Goal: Entertainment & Leisure: Consume media (video, audio)

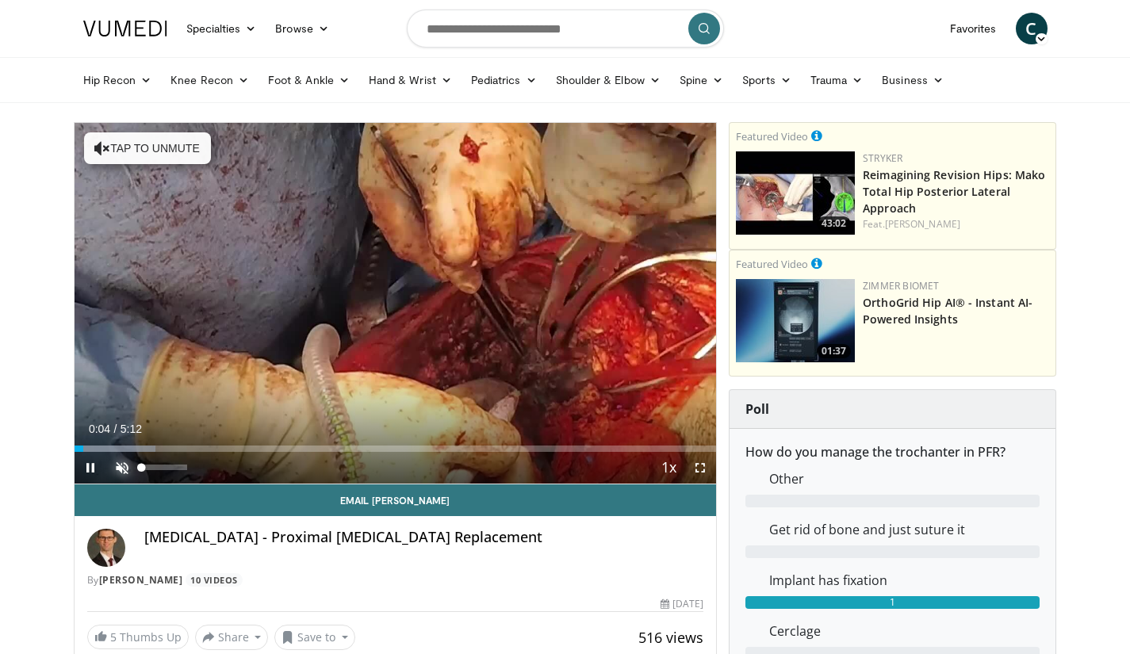
click at [132, 471] on span "Video Player" at bounding box center [122, 468] width 32 height 32
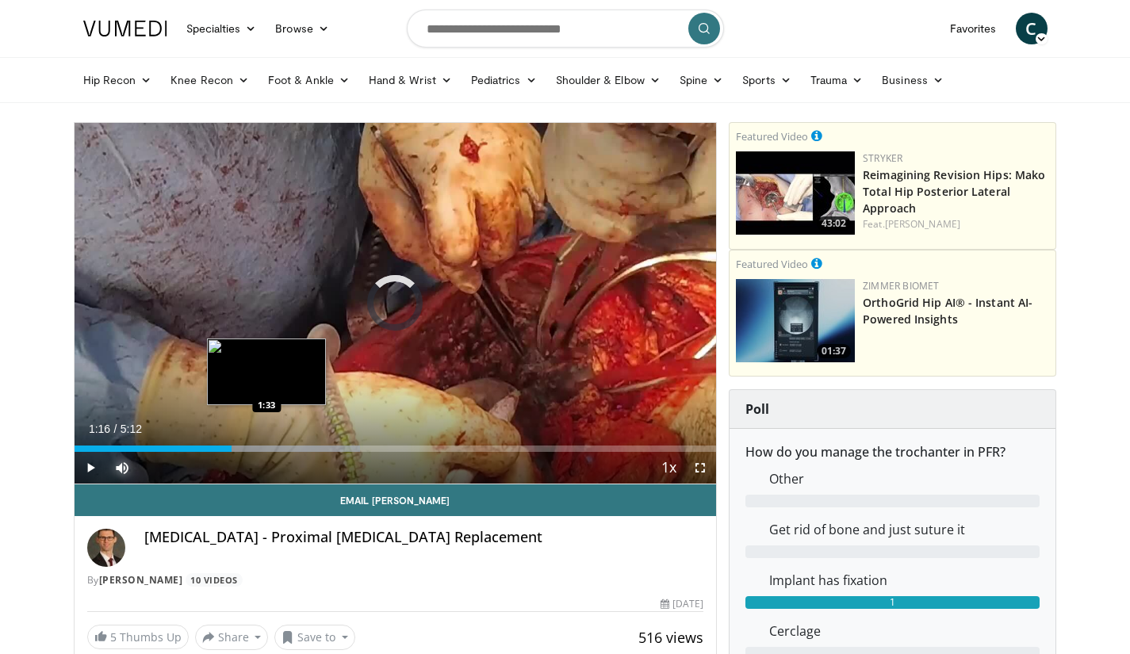
click at [266, 449] on div "Progress Bar" at bounding box center [260, 449] width 199 height 6
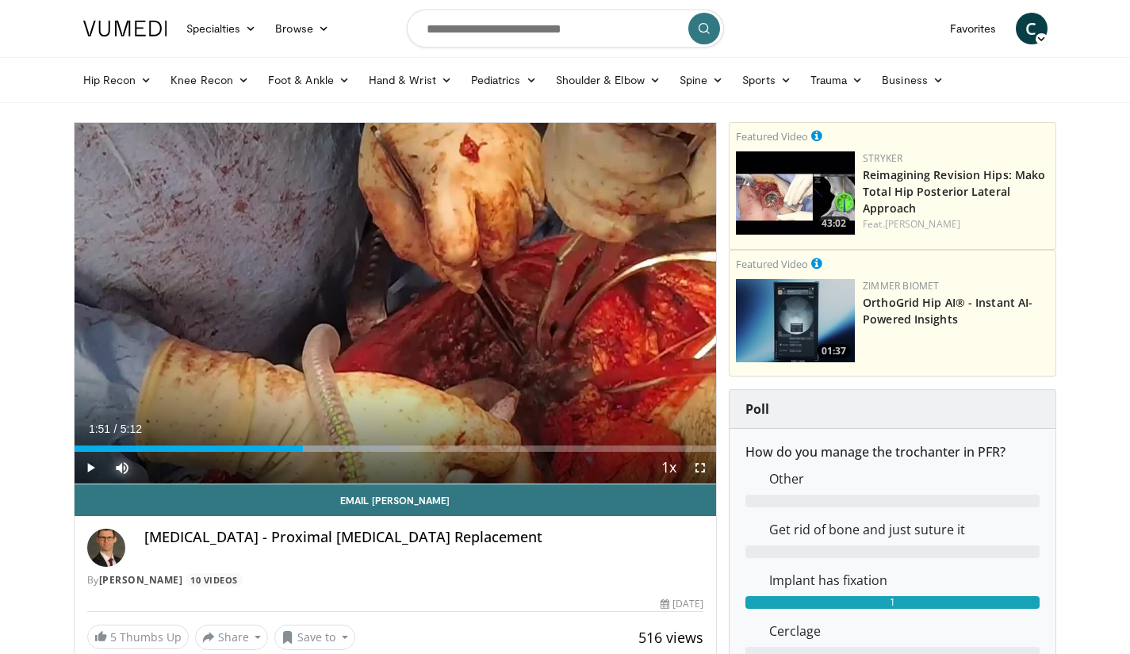
click at [303, 444] on div "Loaded : 50.84% 1:51 1:51" at bounding box center [396, 444] width 642 height 15
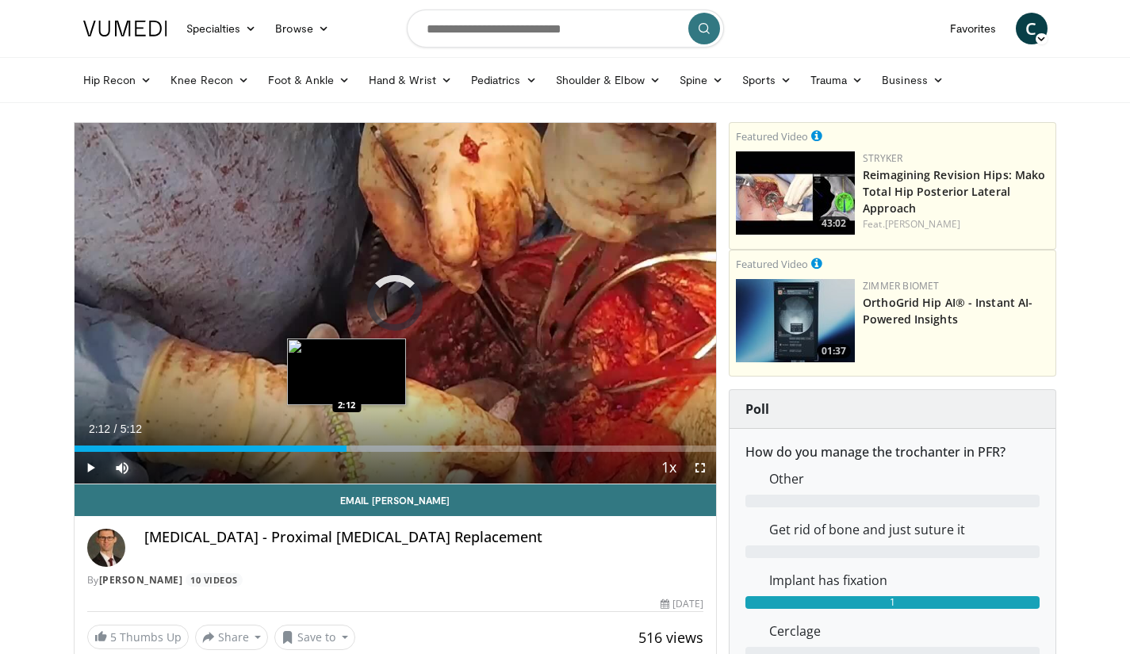
click at [346, 449] on div "Loaded : 57.20% 2:12 2:12" at bounding box center [396, 449] width 642 height 6
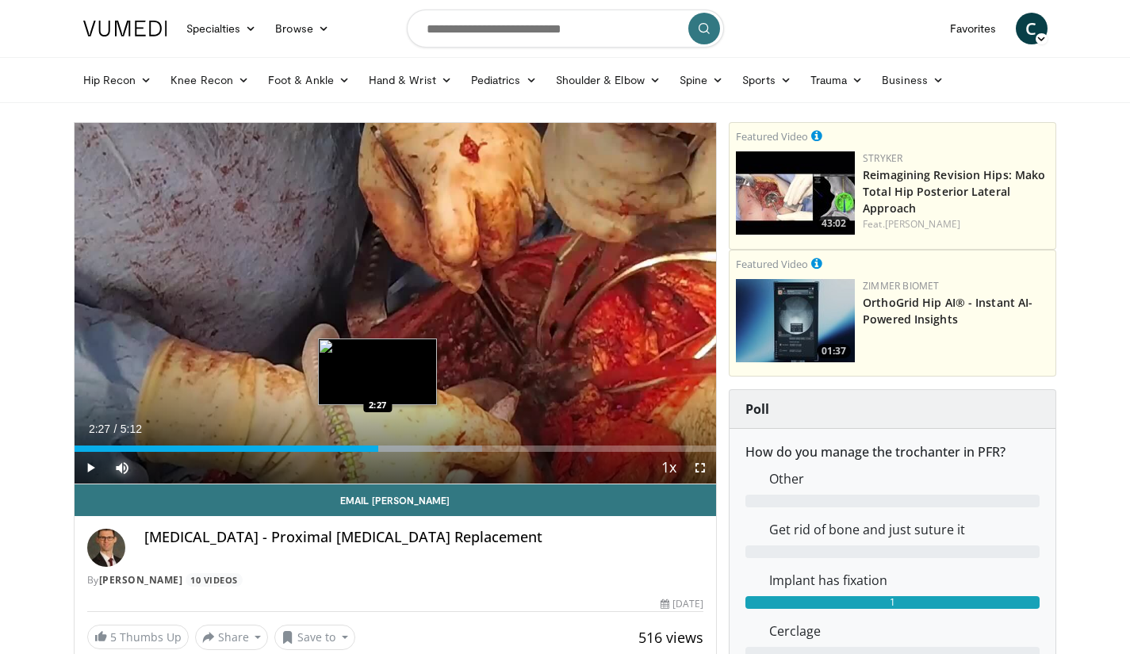
click at [378, 442] on div "Loaded : 63.56% 2:27 2:27" at bounding box center [396, 444] width 642 height 15
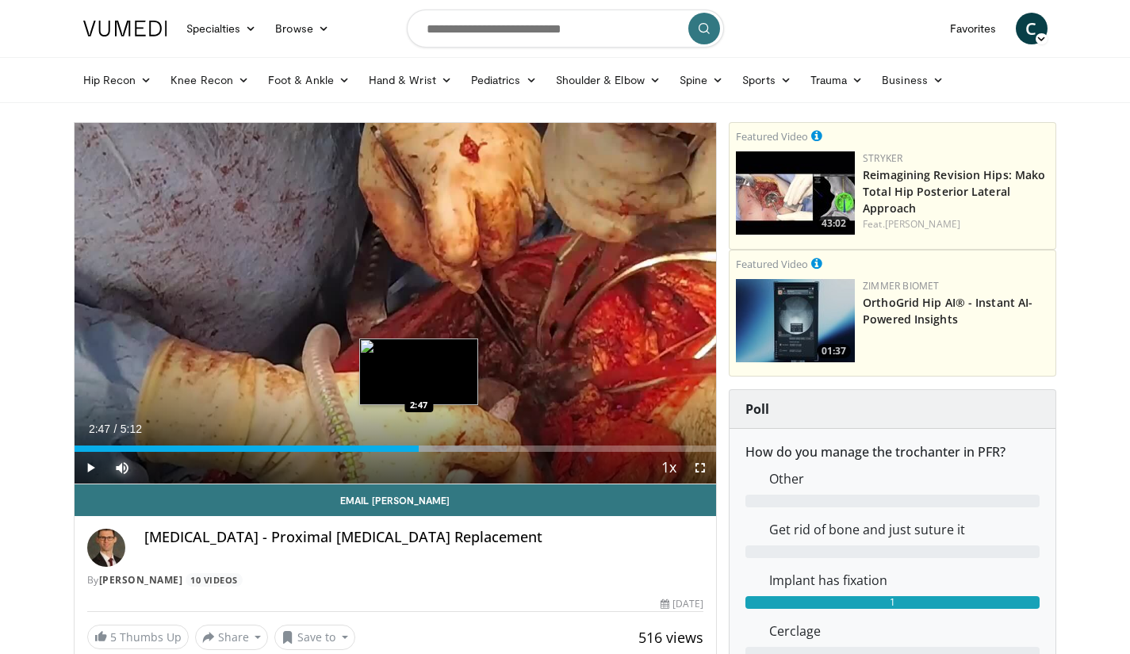
click at [419, 444] on div "Loaded : 67.37% 2:47 2:47" at bounding box center [396, 444] width 642 height 15
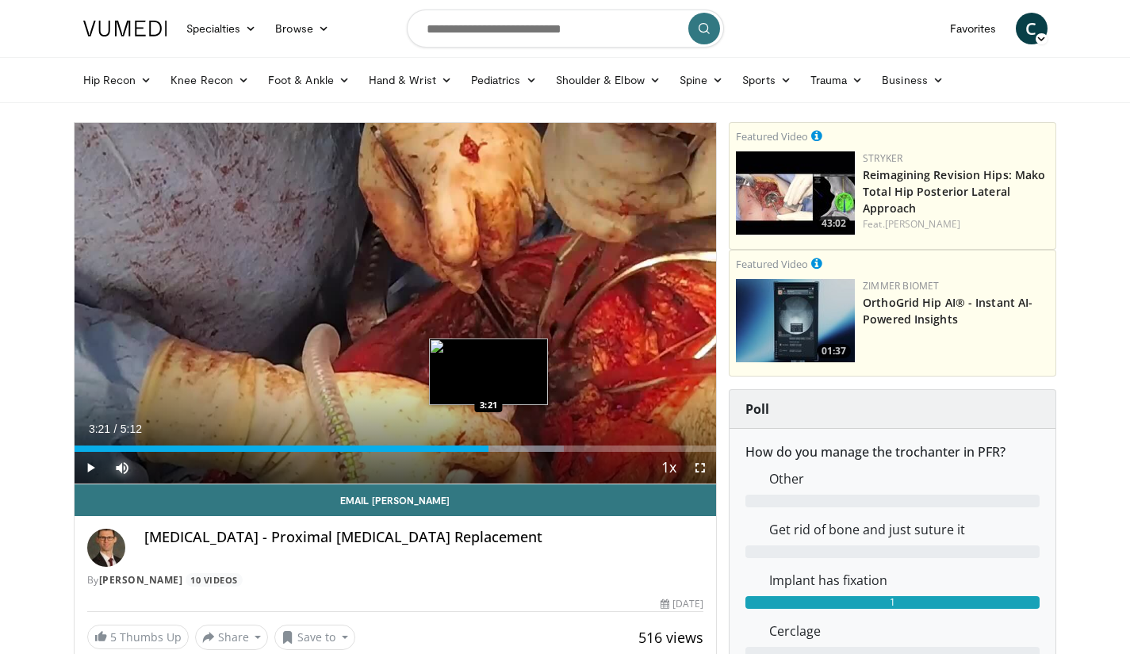
click at [488, 442] on div "Loaded : 76.28% 3:21 3:21" at bounding box center [396, 444] width 642 height 15
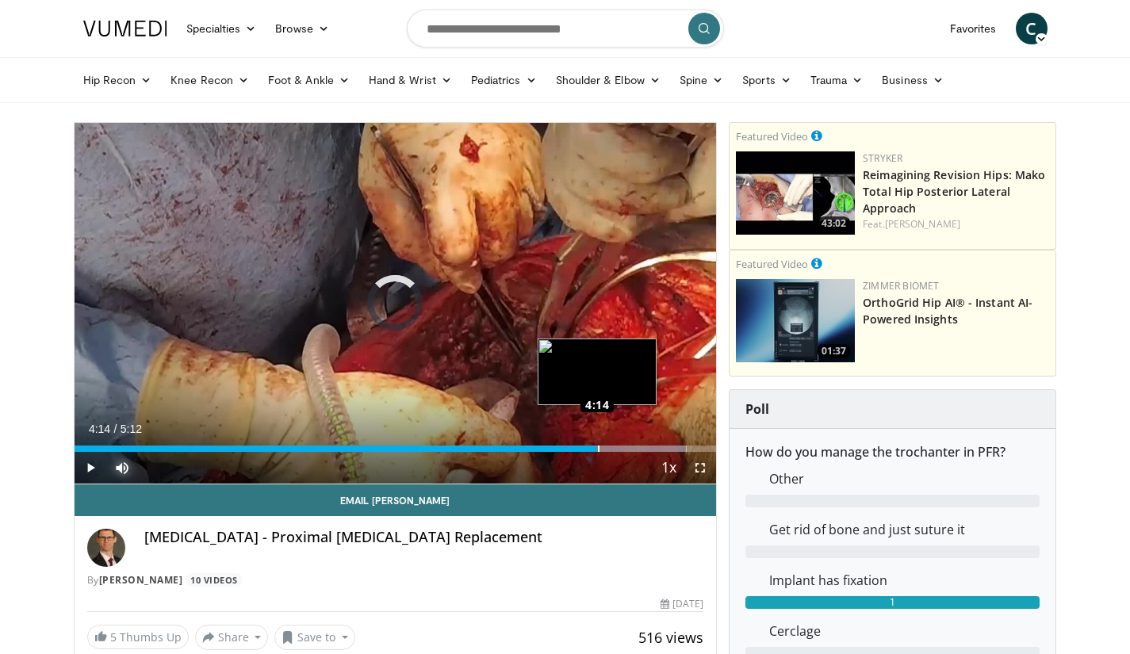
click at [597, 450] on div "Loaded : 95.35% 4:14 4:14" at bounding box center [396, 449] width 642 height 6
click at [619, 447] on div "Loaded : 100.00% 4:15 4:25" at bounding box center [396, 449] width 642 height 6
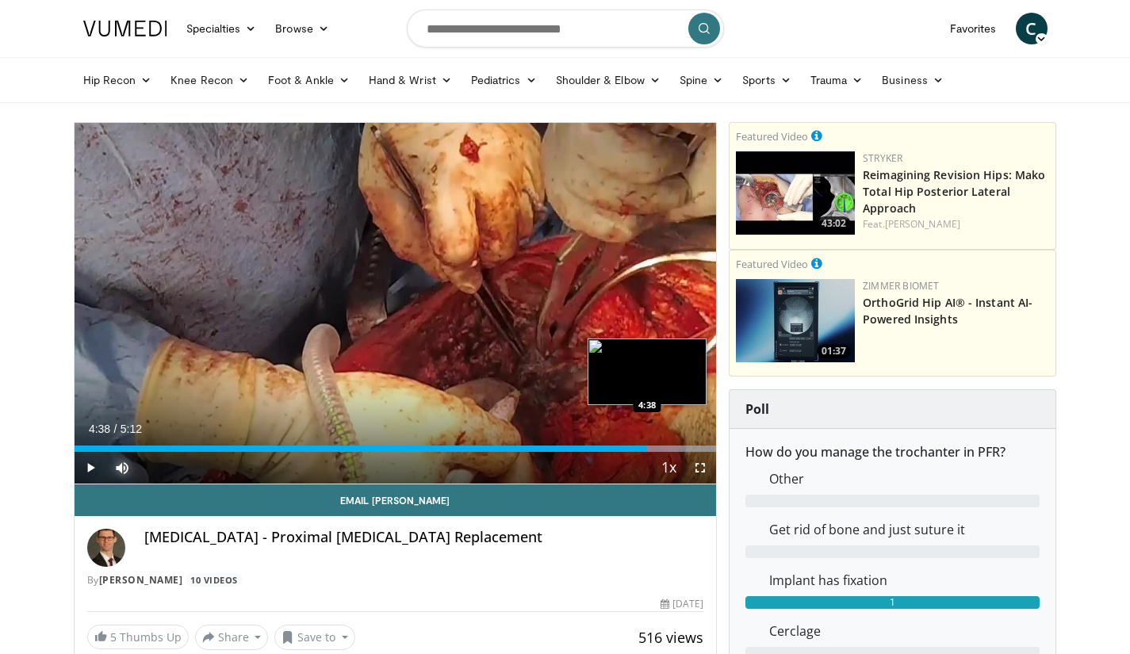
click at [647, 443] on div "Loaded : 100.00% 4:38 4:38" at bounding box center [396, 444] width 642 height 15
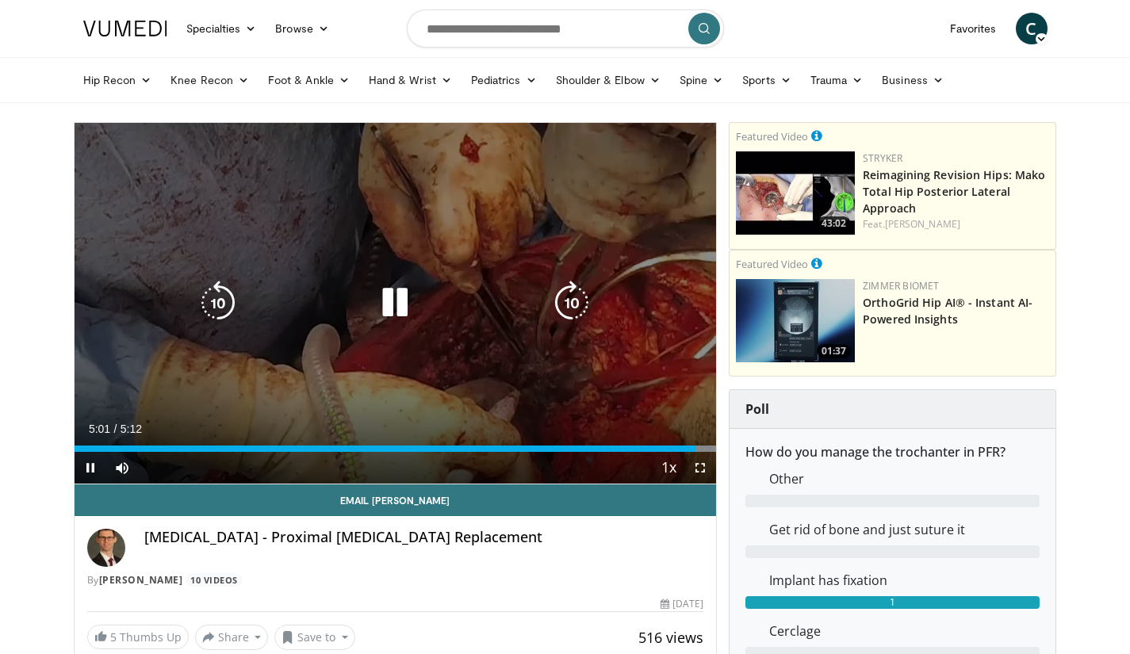
click at [555, 304] on icon "Video Player" at bounding box center [571, 303] width 44 height 44
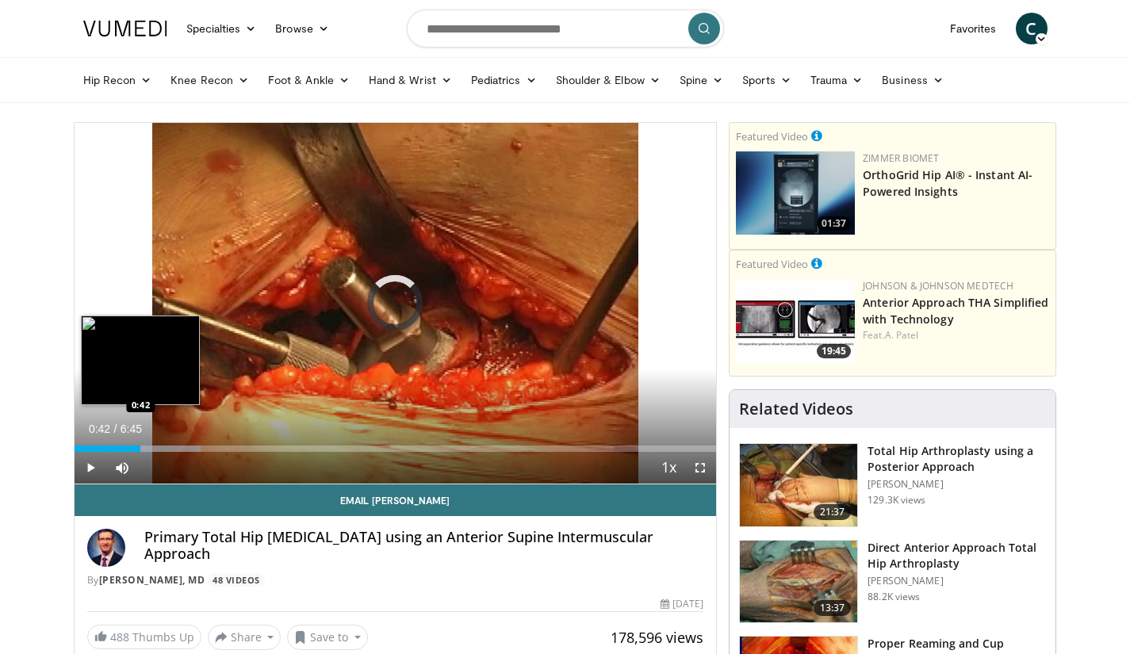
click at [140, 449] on div "Progress Bar" at bounding box center [138, 449] width 126 height 6
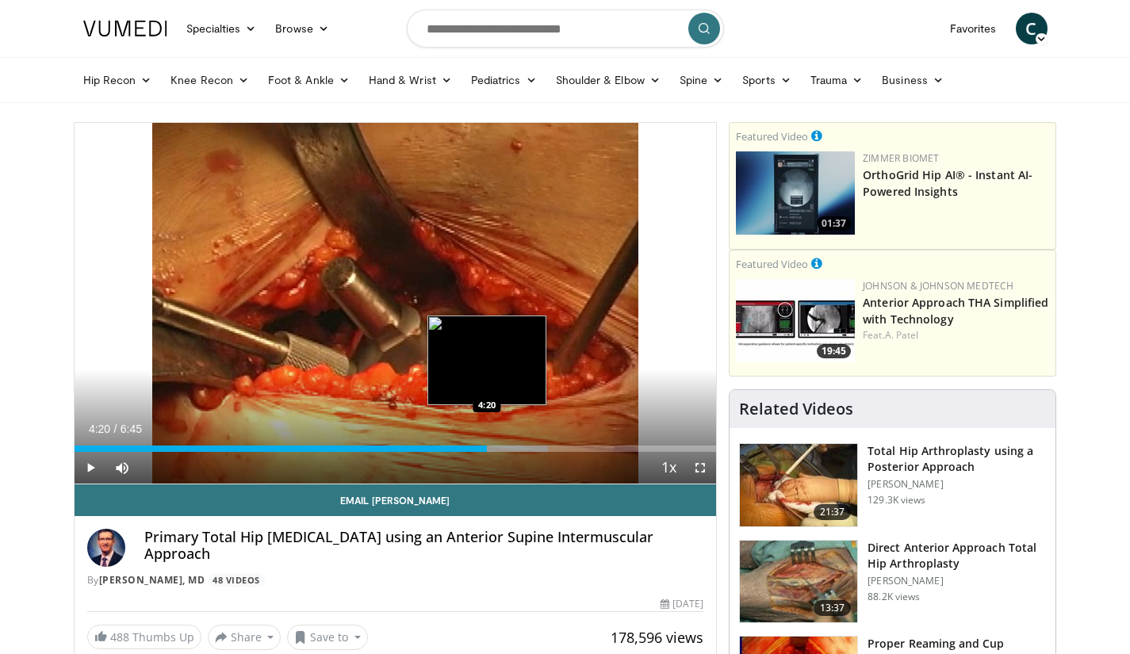
click at [488, 448] on div "Progress Bar" at bounding box center [470, 449] width 156 height 6
click at [511, 446] on div "Progress Bar" at bounding box center [519, 449] width 154 height 6
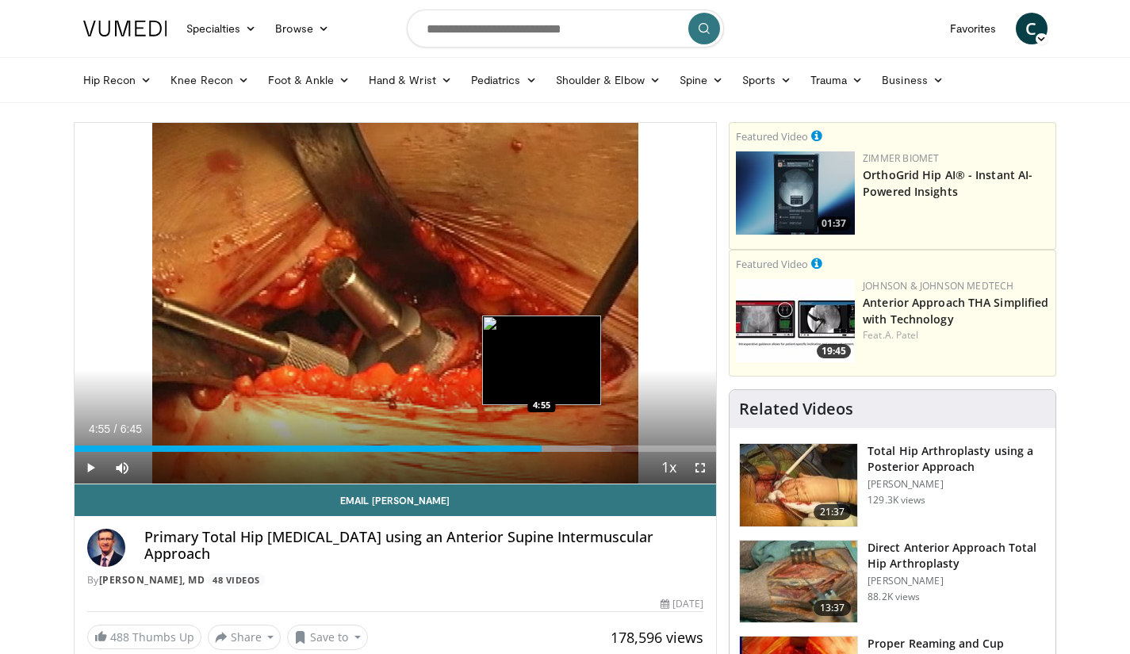
click at [541, 446] on div "Progress Bar" at bounding box center [538, 449] width 146 height 6
click at [541, 446] on div "4:56" at bounding box center [309, 449] width 469 height 6
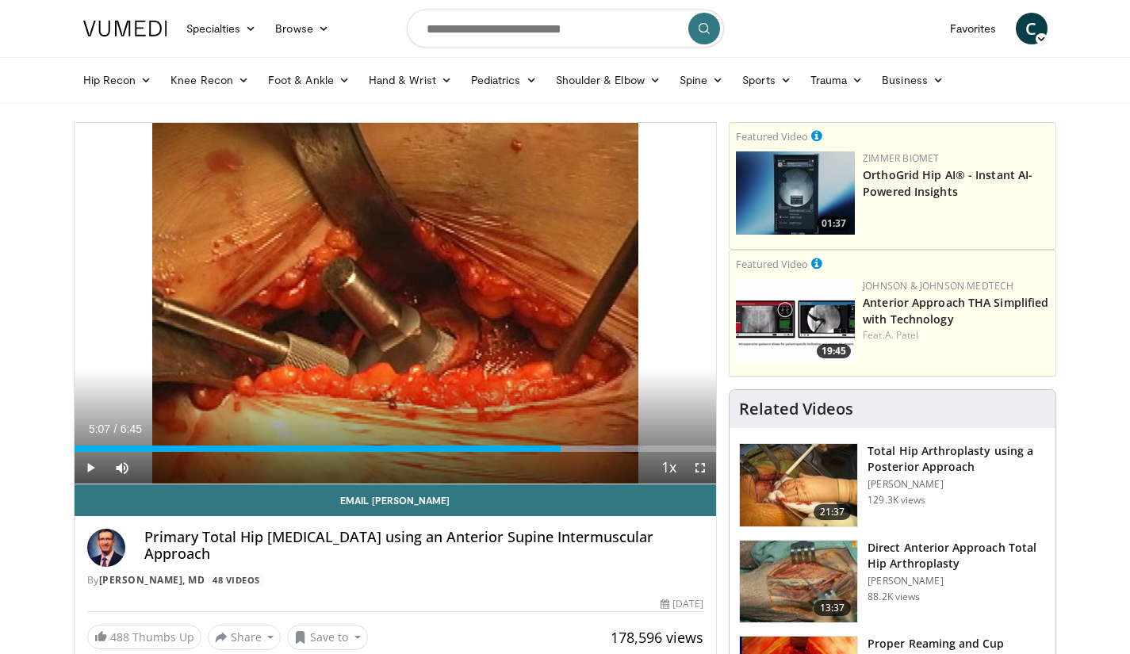
click at [560, 447] on div "Progress Bar" at bounding box center [568, 449] width 147 height 6
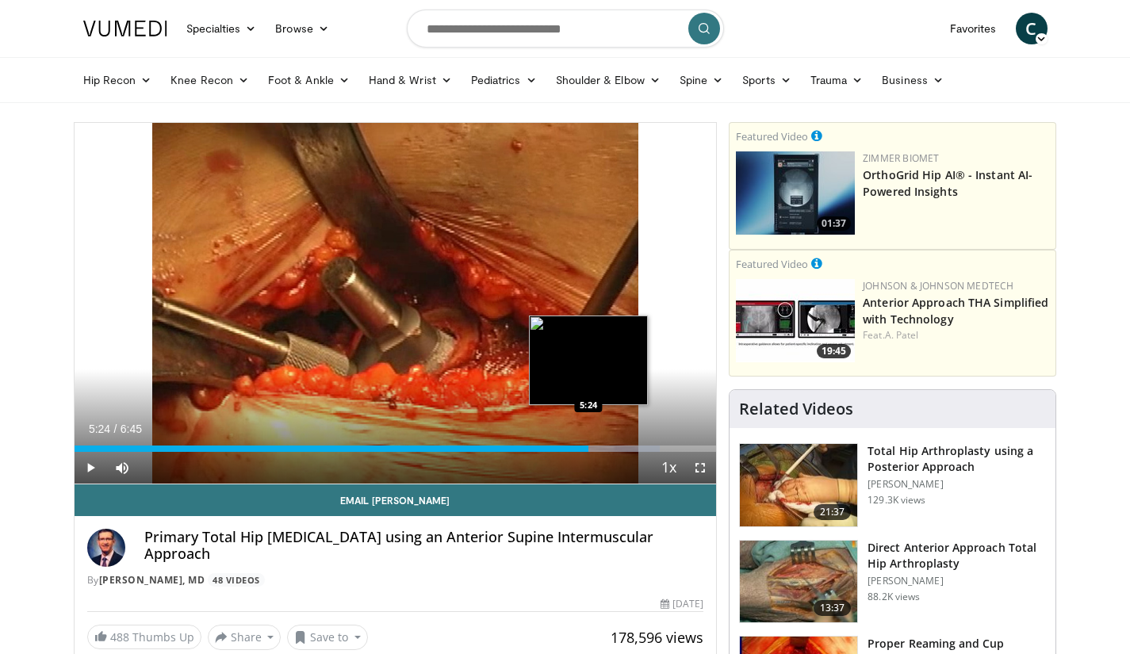
click at [588, 447] on div "Loaded : 91.22% 5:24 5:24" at bounding box center [396, 449] width 642 height 6
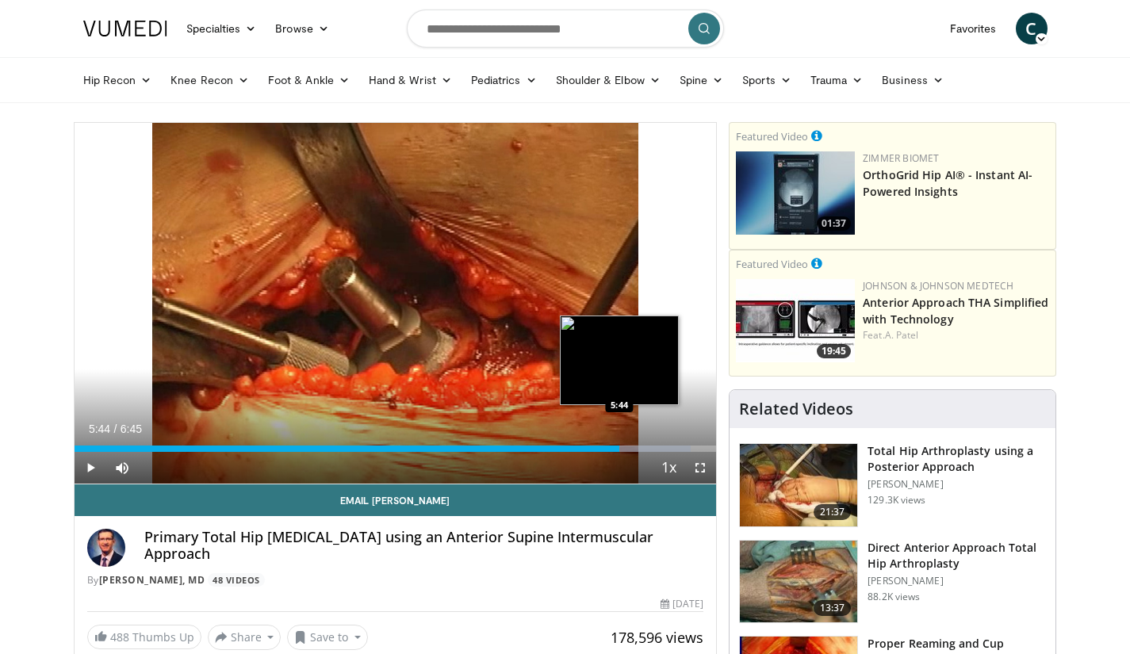
click at [619, 445] on div "Loaded : 95.99% 5:28 5:44" at bounding box center [396, 444] width 642 height 15
